Goal: Navigation & Orientation: Find specific page/section

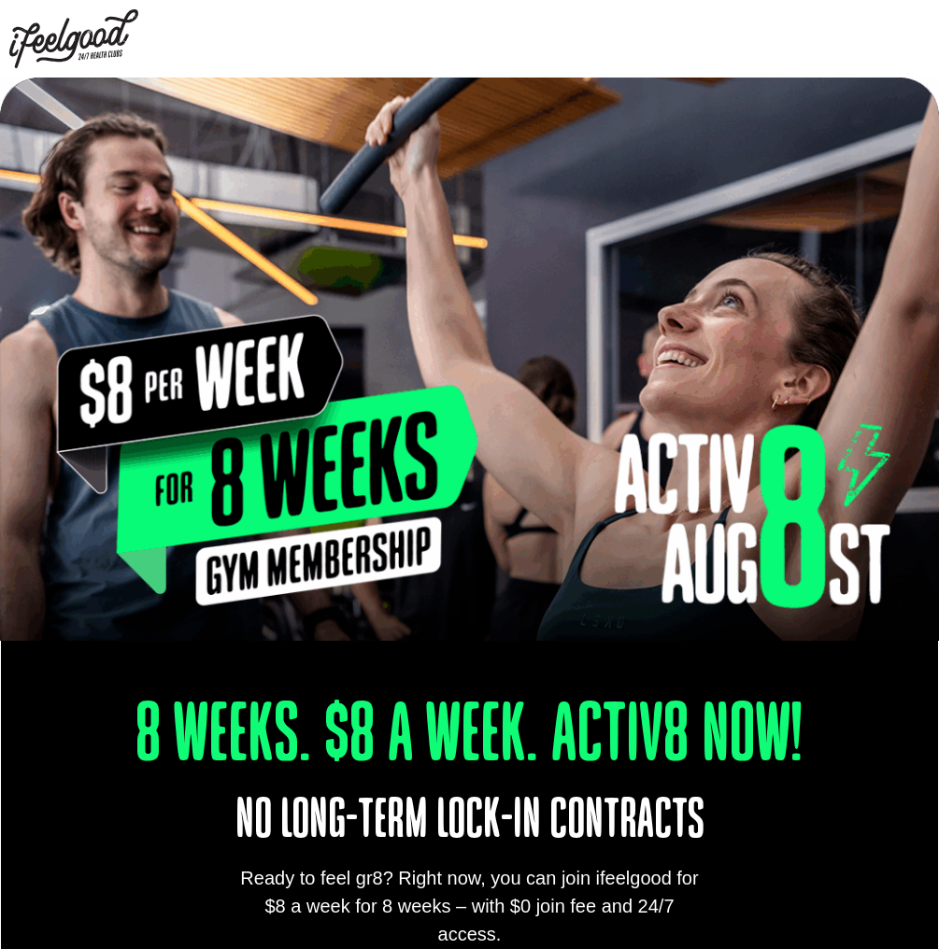
click at [117, 52] on img at bounding box center [73, 38] width 129 height 59
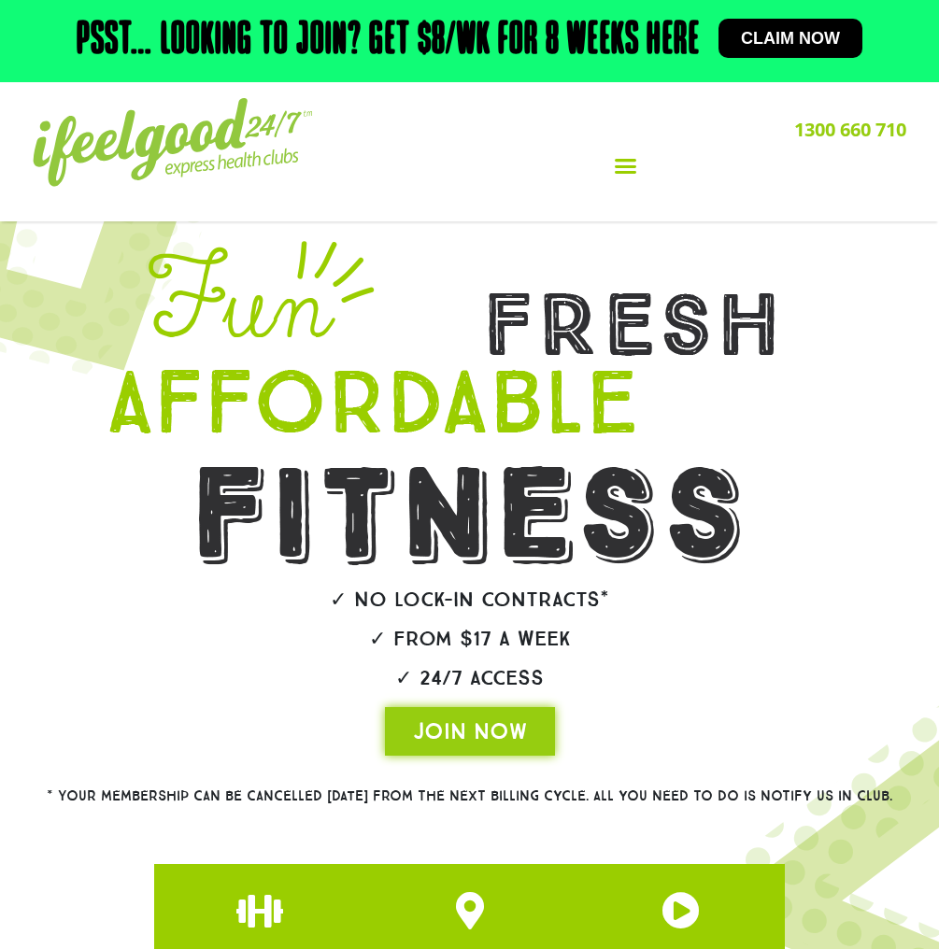
click at [618, 166] on icon "Menu Toggle" at bounding box center [625, 165] width 23 height 23
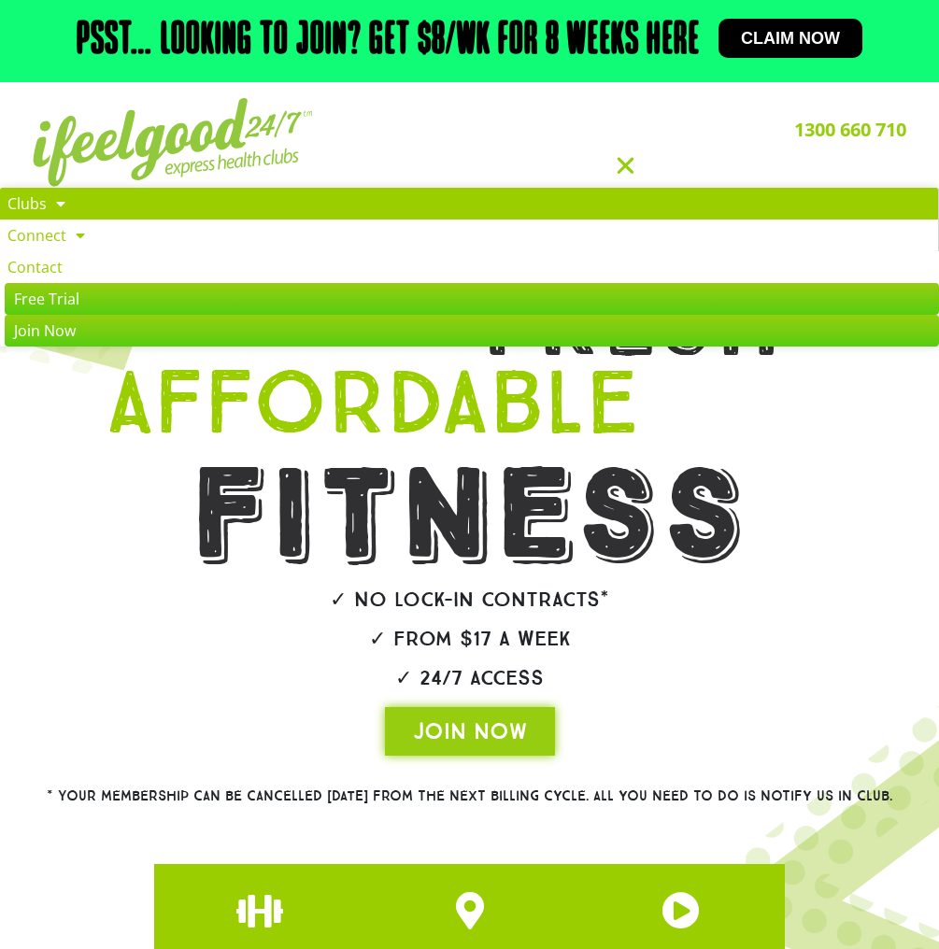
click at [128, 208] on link "Clubs" at bounding box center [469, 204] width 938 height 32
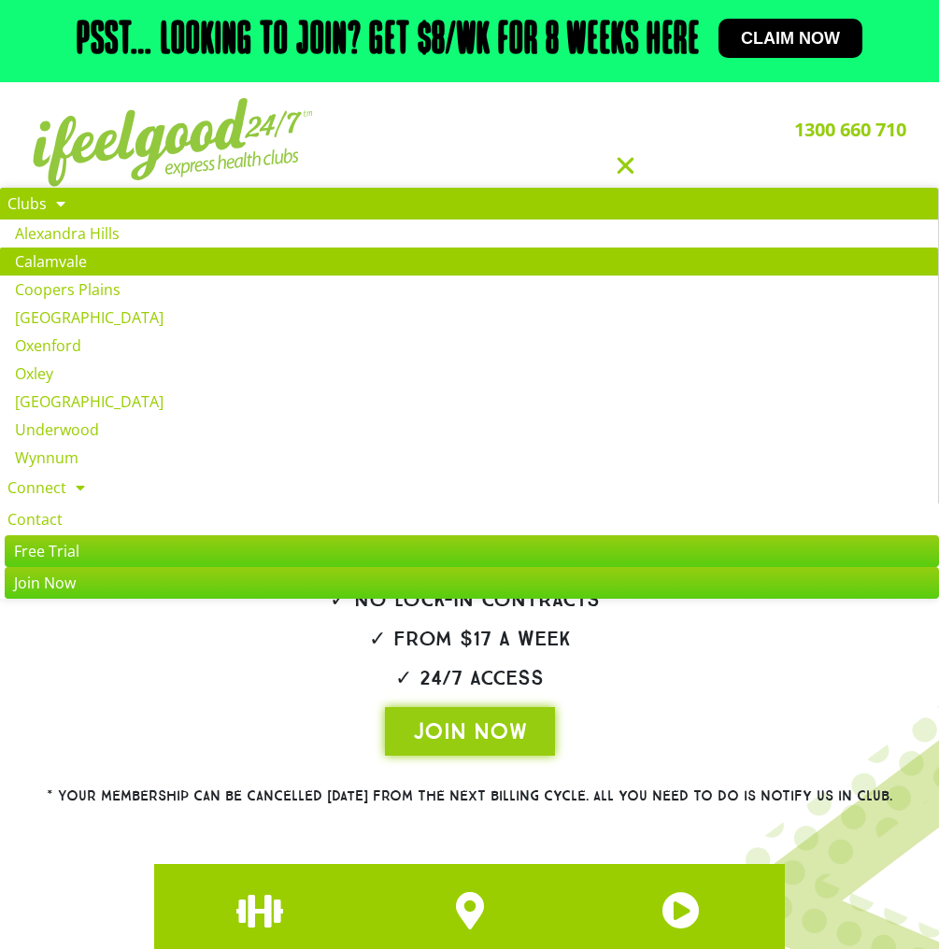
click at [108, 249] on link "Calamvale" at bounding box center [469, 261] width 938 height 28
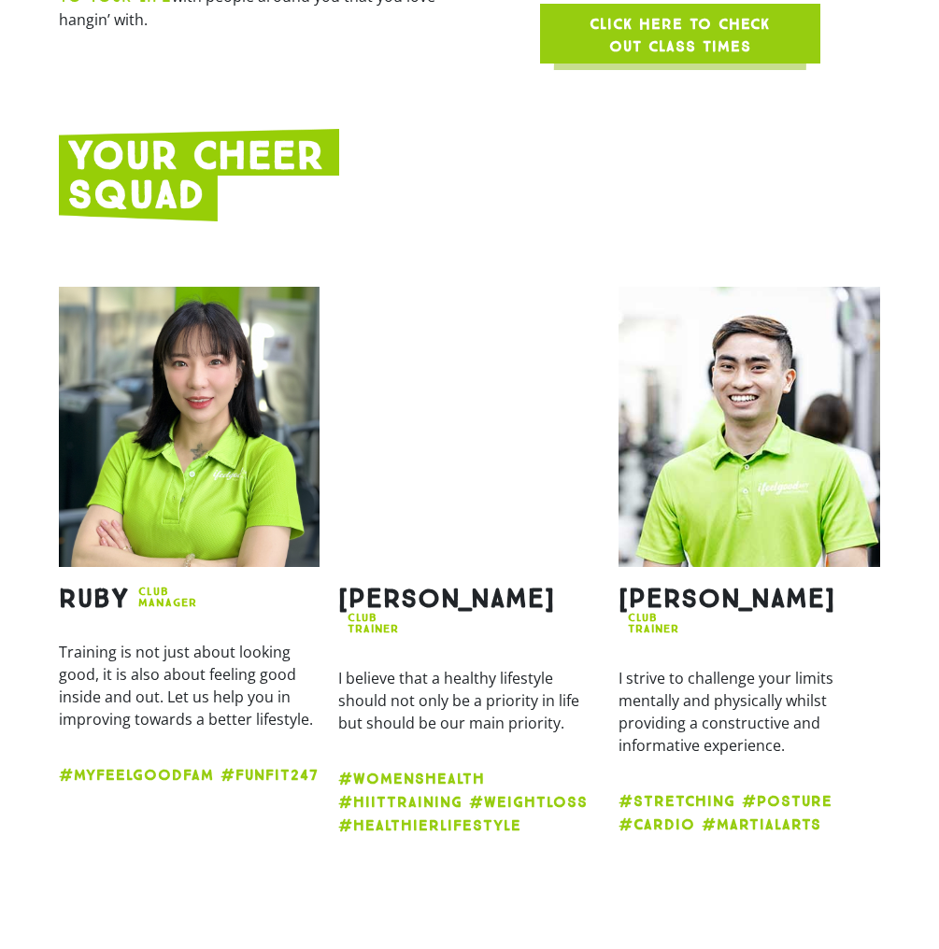
scroll to position [2212, 0]
